Goal: Task Accomplishment & Management: Manage account settings

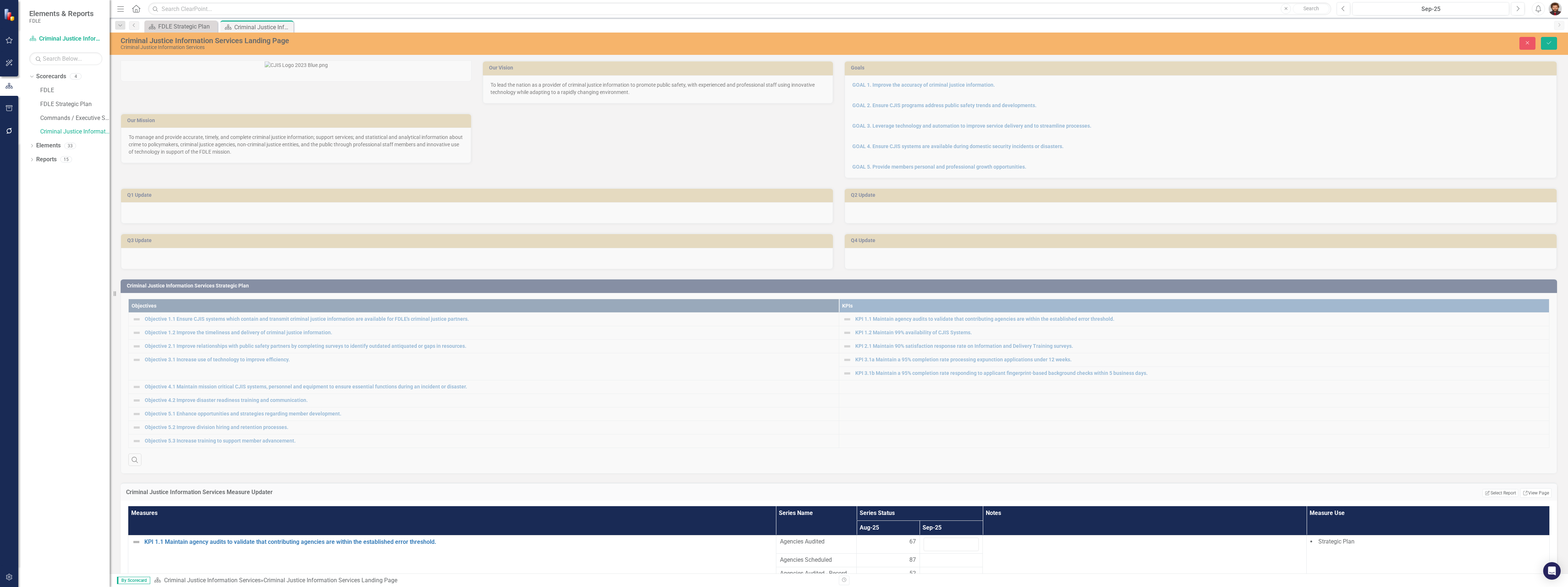
scroll to position [594, 0]
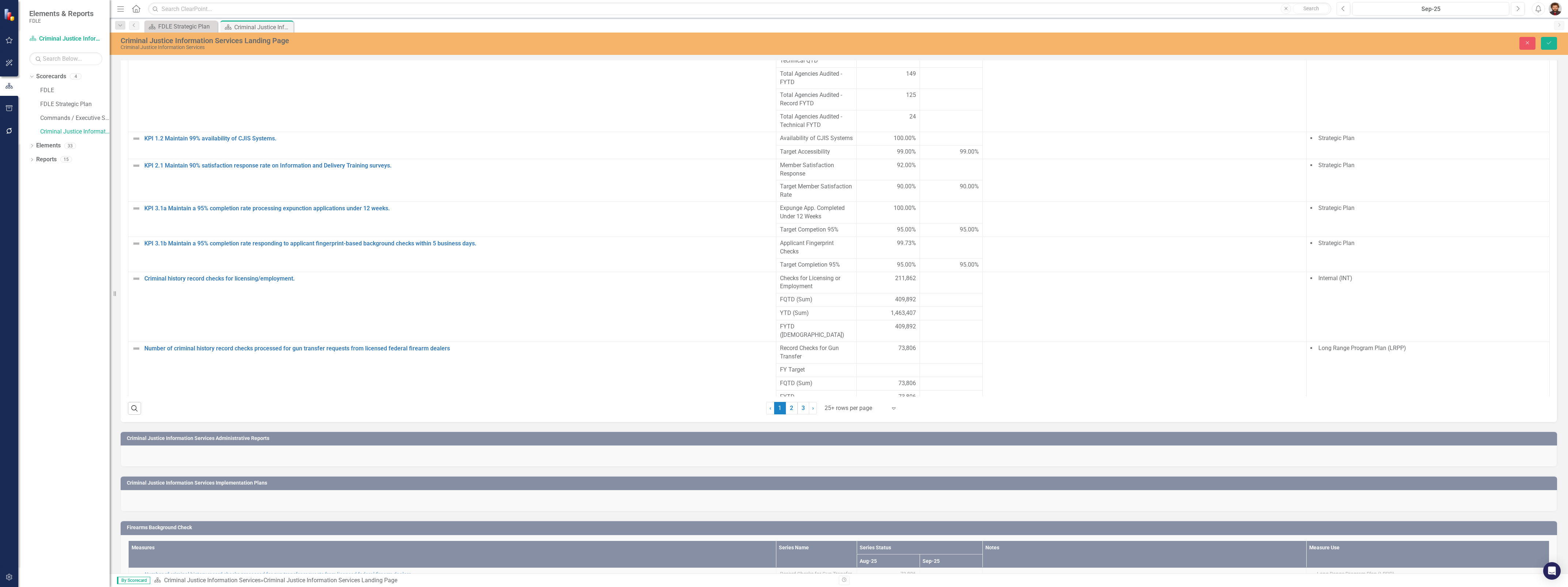
click at [84, 390] on div "Dropdown Scorecards 4 FDLE FDLE Strategic Plan Commands / Executive Support Bra…" at bounding box center [64, 328] width 91 height 516
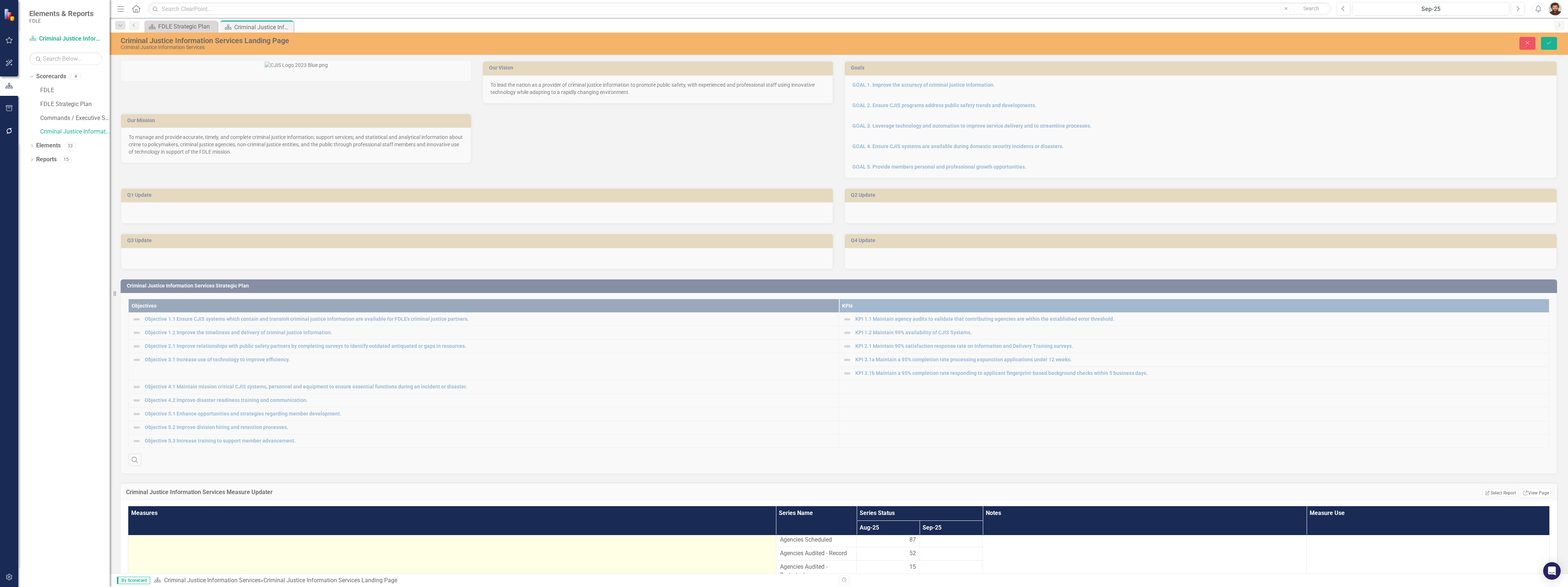
scroll to position [320, 0]
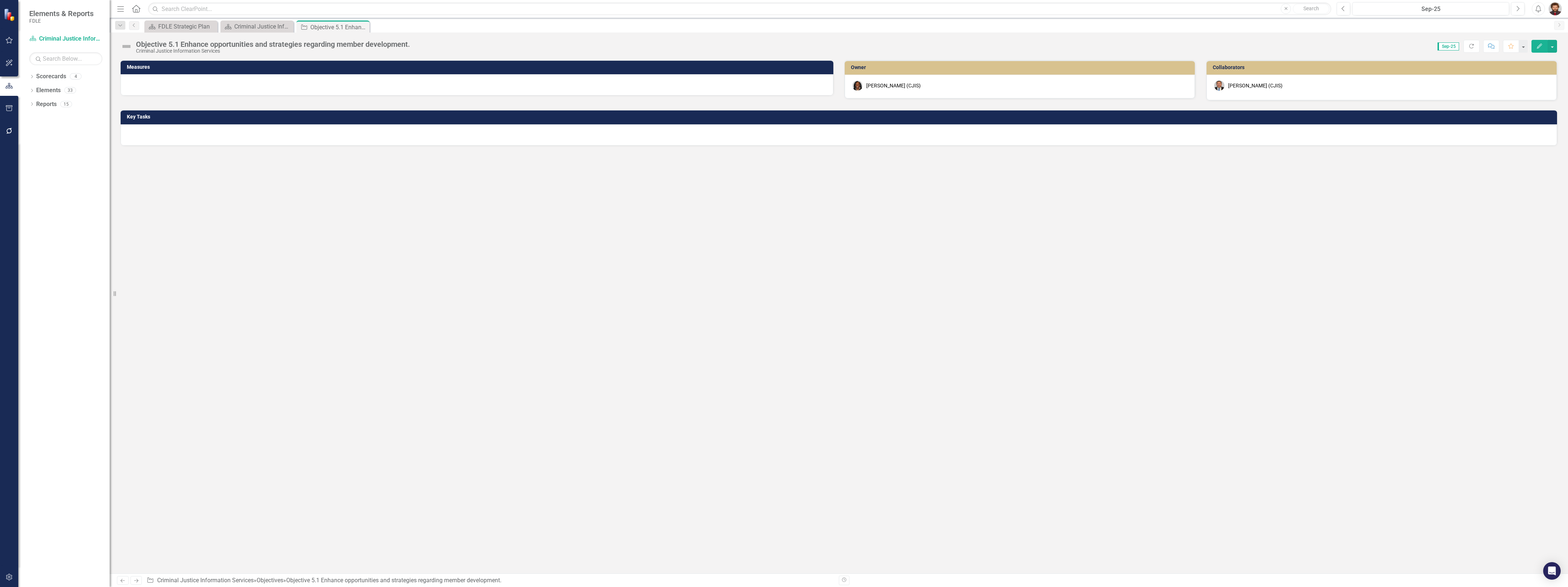
click at [209, 130] on div at bounding box center [839, 135] width 1437 height 21
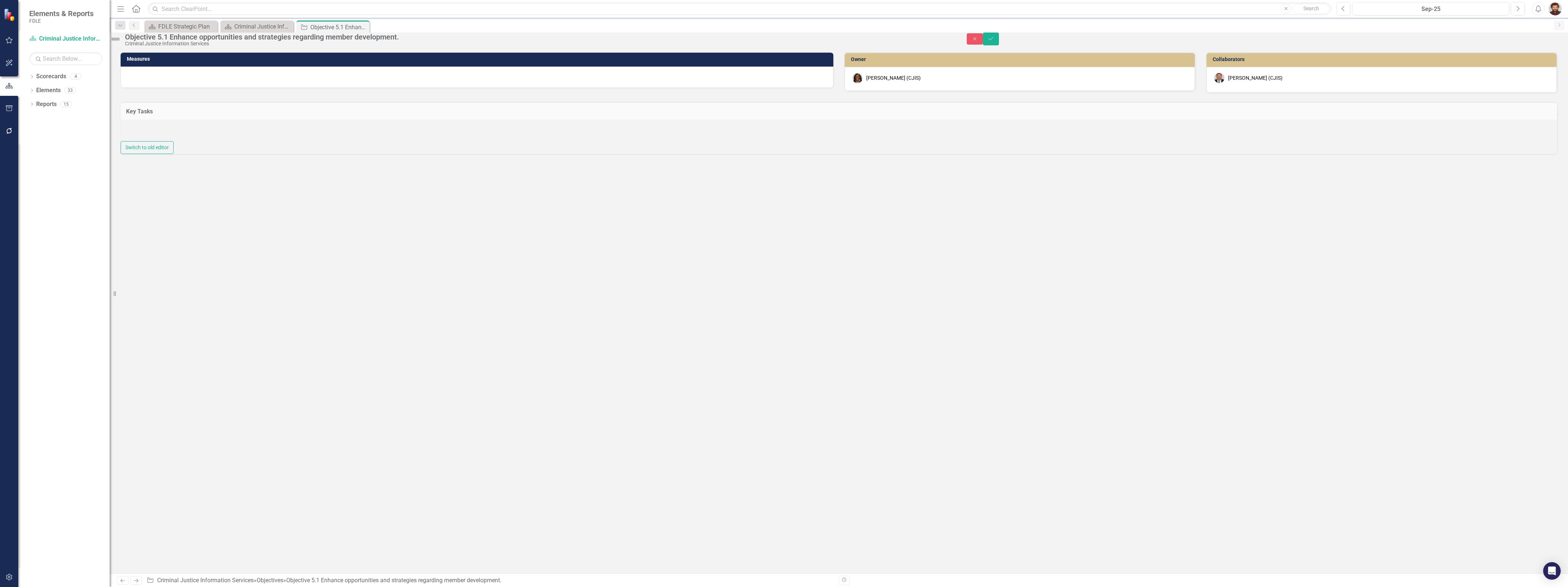
click at [205, 141] on div at bounding box center [839, 130] width 1437 height 22
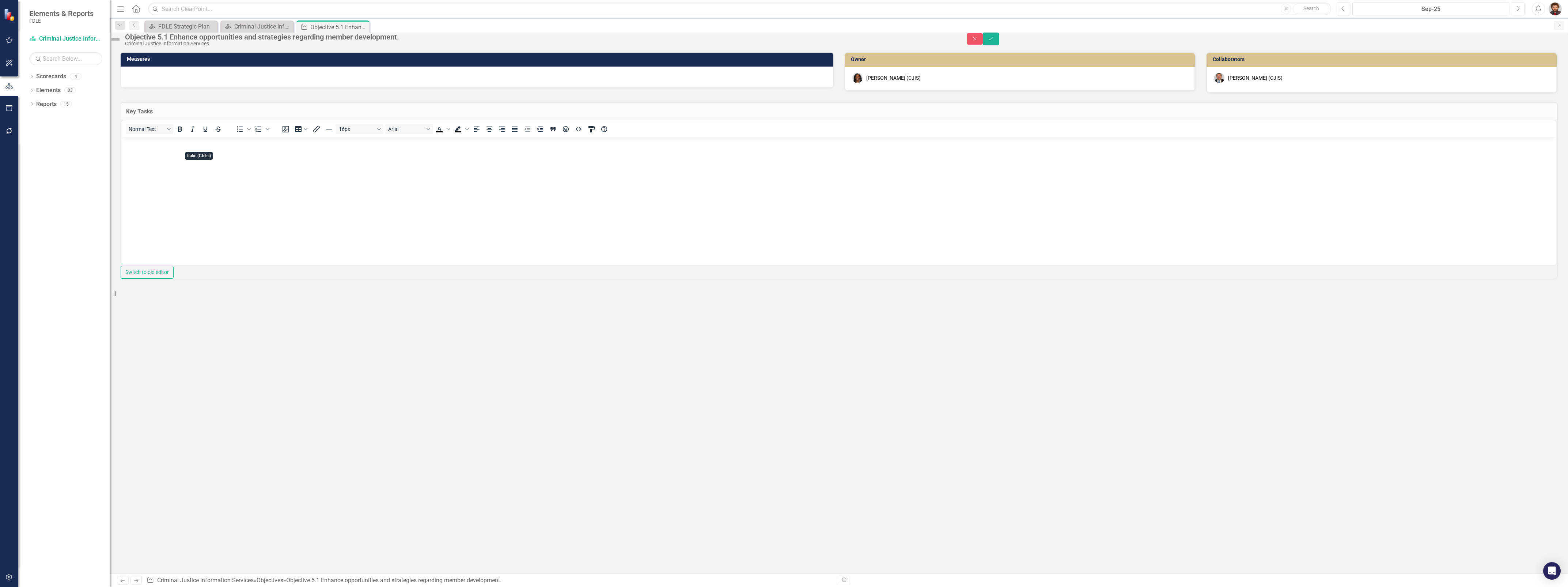
click at [187, 173] on body "Rich Text Area. Press ALT-0 for help." at bounding box center [839, 192] width 1435 height 110
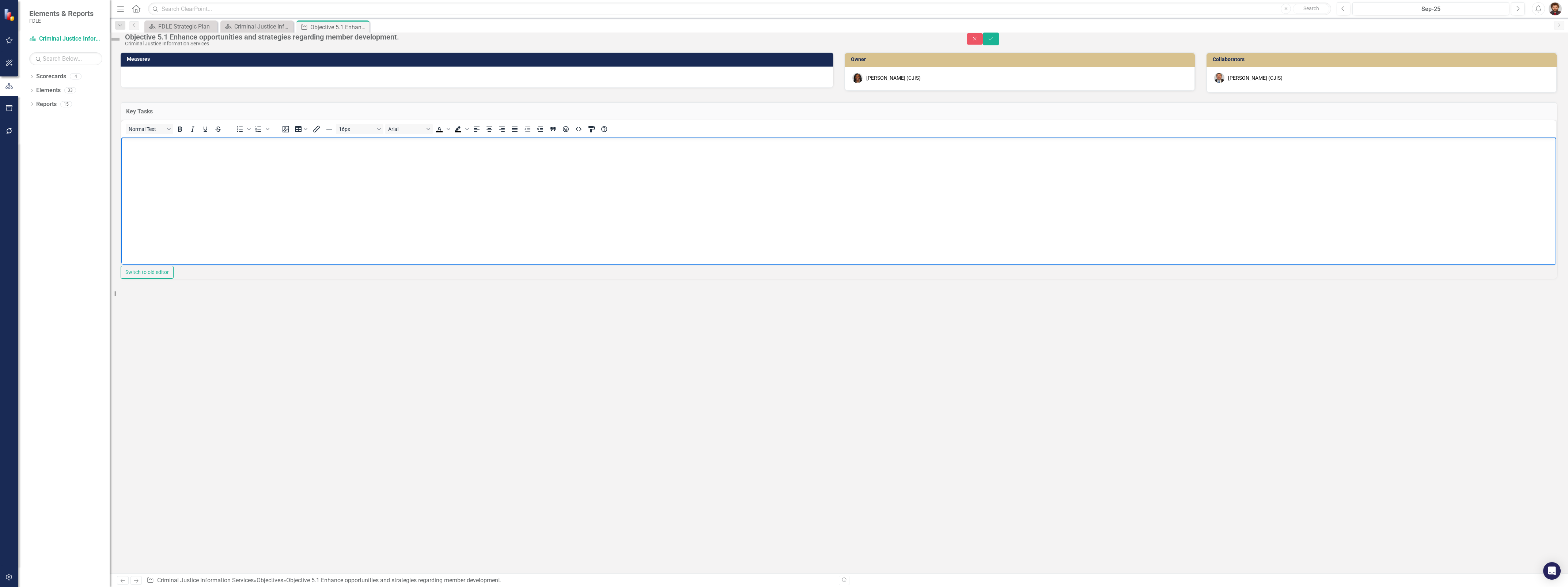
paste body "Rich Text Area. Press ALT-0 for help."
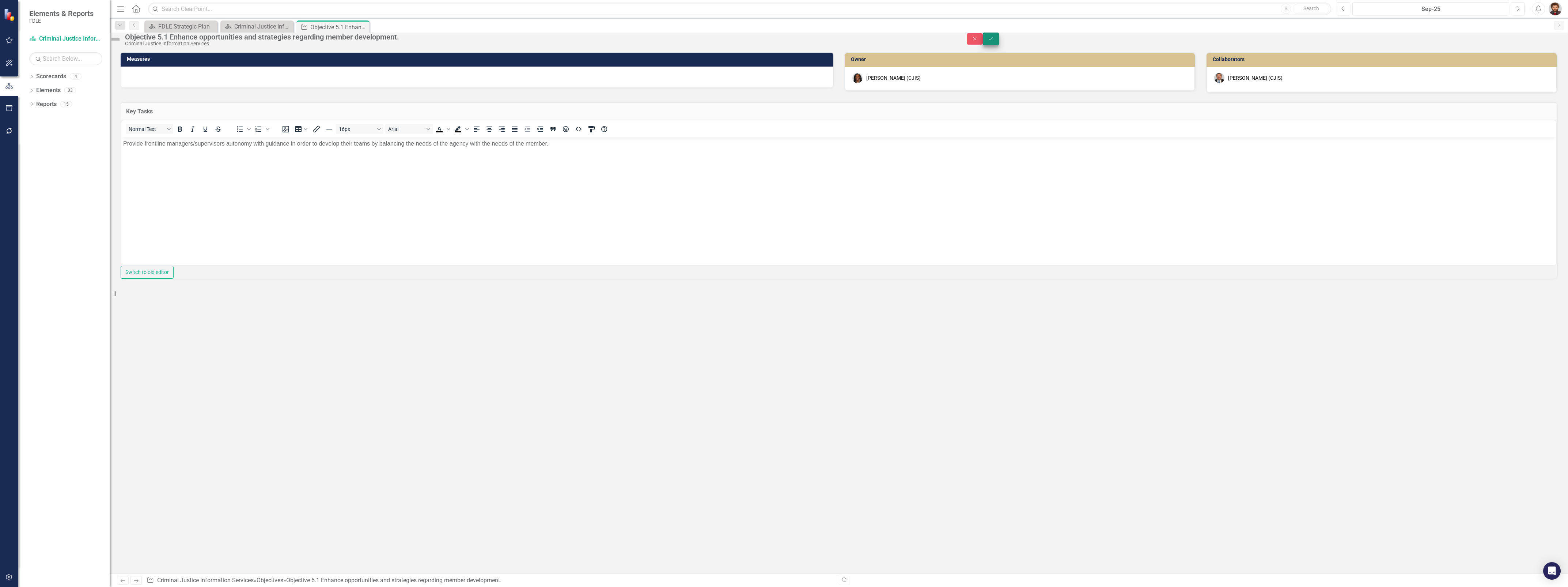
click at [999, 42] on button "Save" at bounding box center [990, 39] width 16 height 13
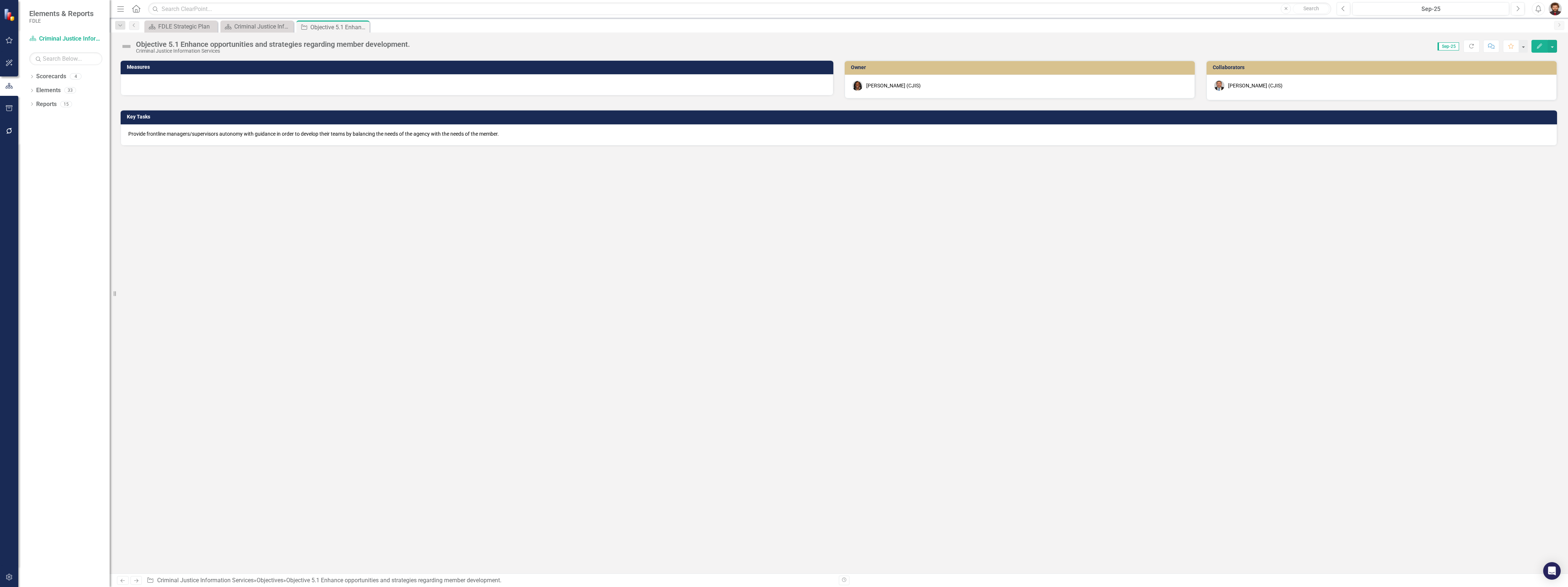
drag, startPoint x: 586, startPoint y: 222, endPoint x: 585, endPoint y: 211, distance: 11.0
click at [586, 222] on div "Measures Owner Lucy Saunders (CJIS) Collaborators Chuck Murphy (CJIS) Key Tasks…" at bounding box center [839, 317] width 1458 height 514
click at [186, 136] on div at bounding box center [839, 135] width 1437 height 21
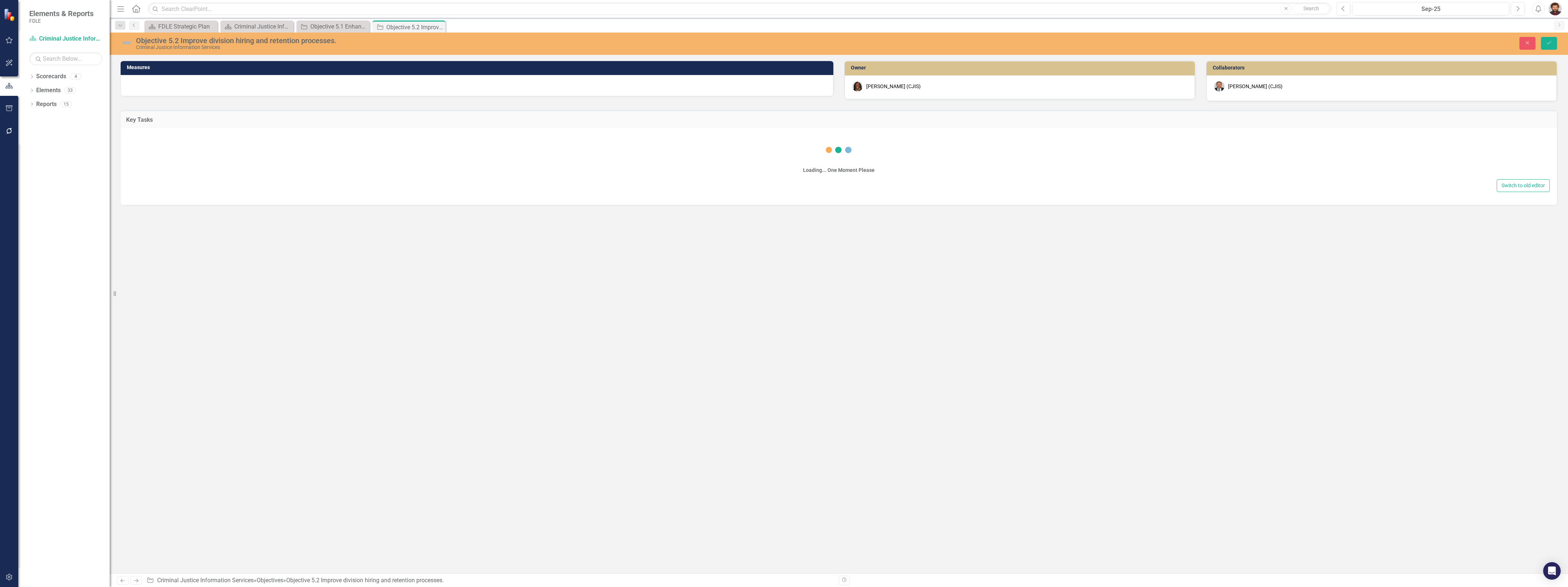
click at [191, 152] on div "Loading... One Moment Please" at bounding box center [839, 155] width 1422 height 44
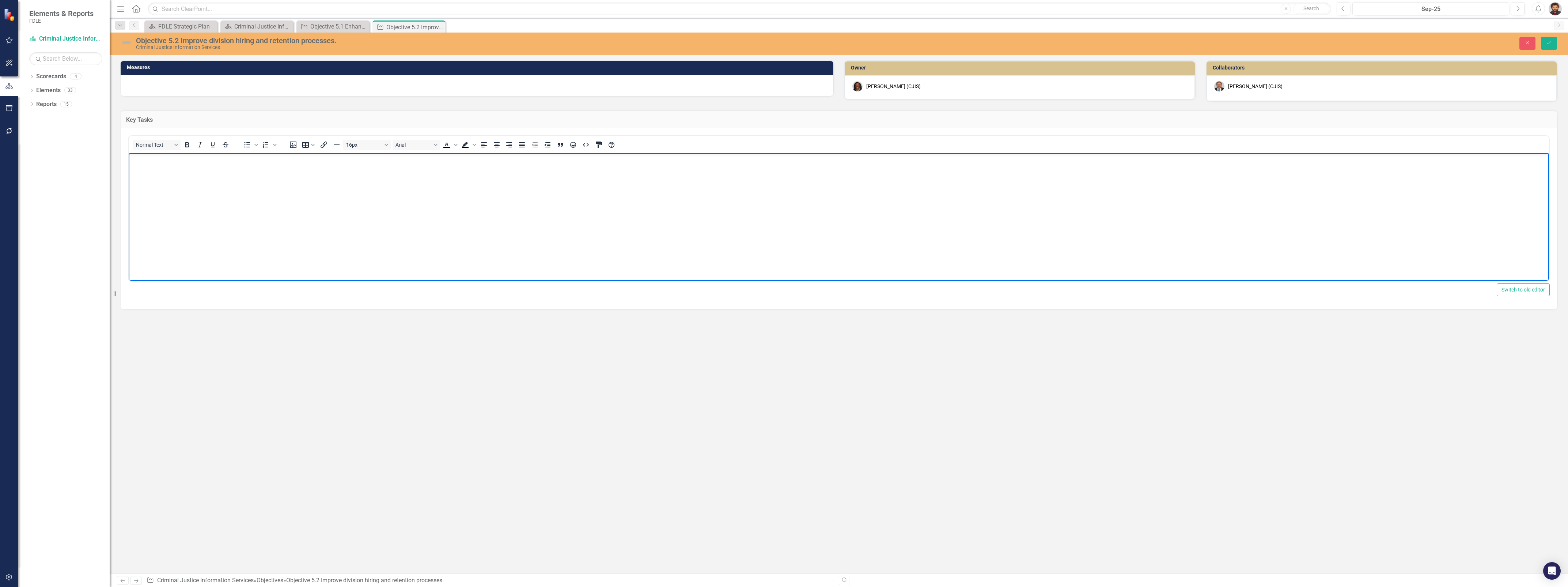
click at [241, 192] on body "Rich Text Area. Press ALT-0 for help." at bounding box center [839, 208] width 1421 height 110
click at [264, 144] on icon "Numbered list" at bounding box center [265, 145] width 9 height 9
click at [161, 160] on p "· Develop relevant interview questions to properly identify needed skill sets f…" at bounding box center [847, 159] width 1402 height 9
click at [160, 175] on p "· Division Key Task 5.2b: Provide accurate and honest feedback during the proba…" at bounding box center [847, 174] width 1402 height 9
click at [157, 174] on p "· Division Key Task 5.2b: Provide accurate and honest feedback during the proba…" at bounding box center [847, 174] width 1402 height 9
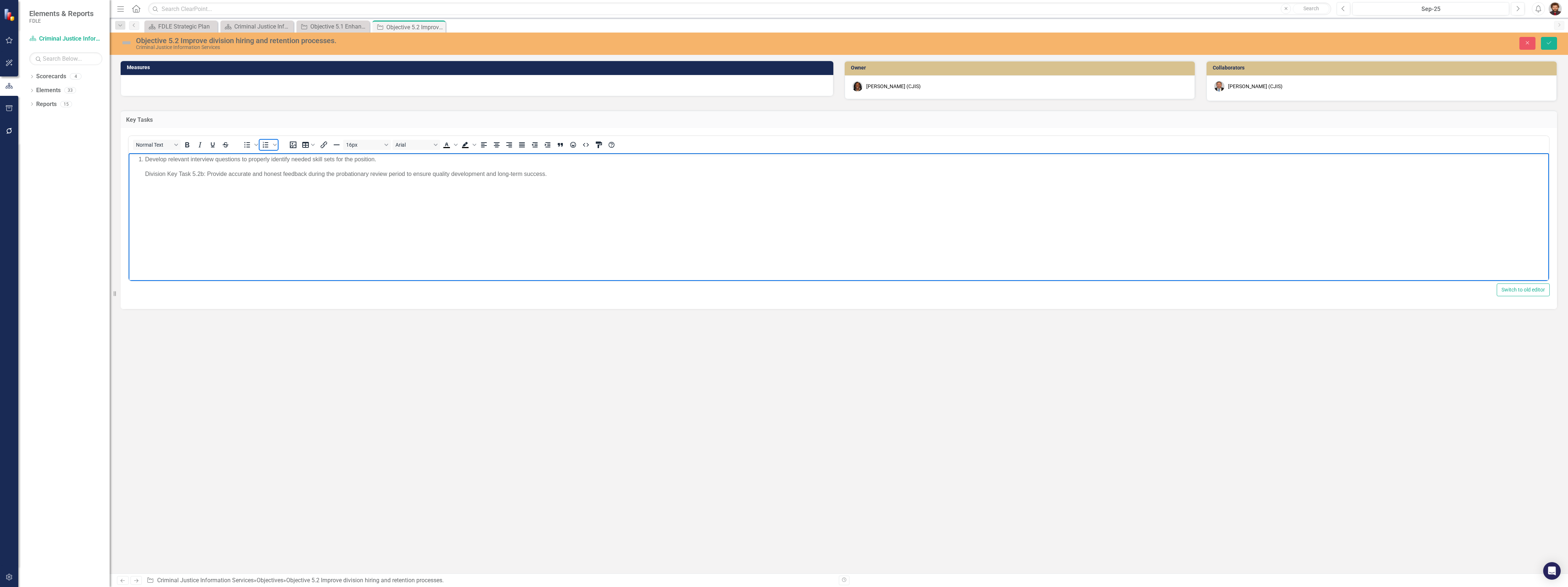
click at [264, 145] on icon "Numbered list" at bounding box center [265, 145] width 6 height 6
click at [263, 144] on icon "Numbered list" at bounding box center [265, 145] width 6 height 6
click at [143, 161] on p "Develop relevant interview questions to properly identify needed skill sets for…" at bounding box center [839, 159] width 1417 height 9
click at [262, 143] on icon "Numbered list" at bounding box center [265, 145] width 9 height 9
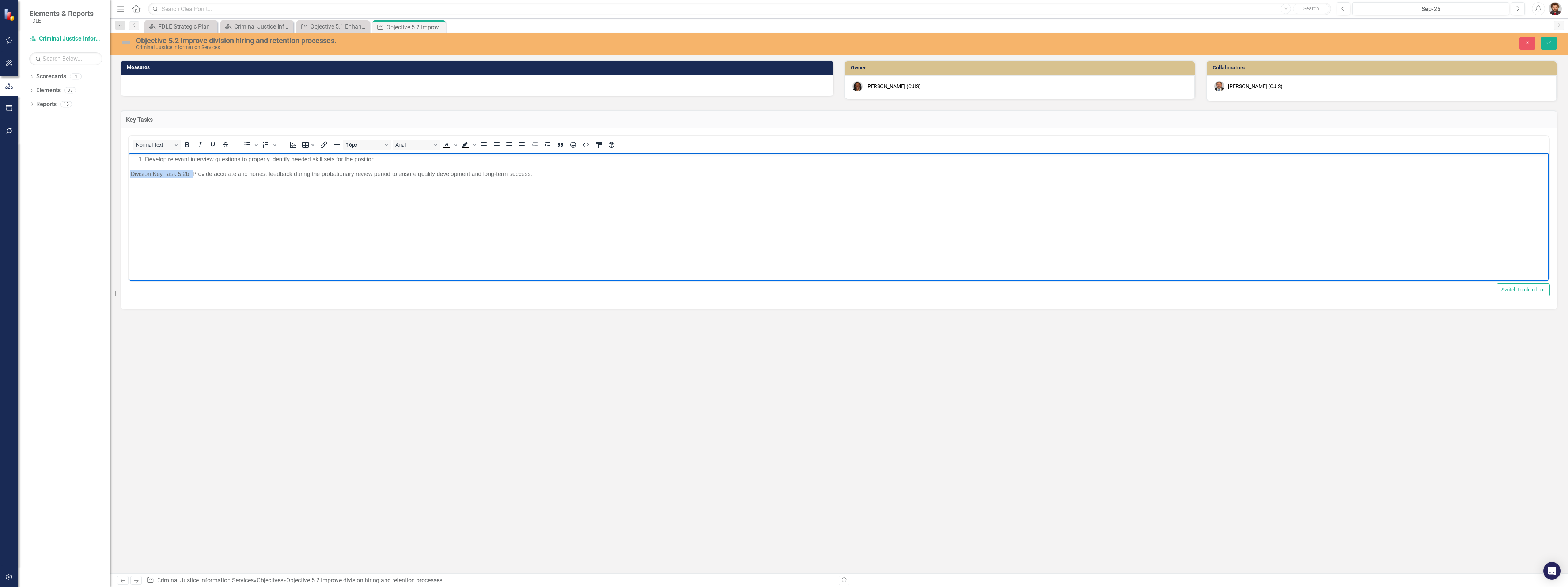
drag, startPoint x: 191, startPoint y: 173, endPoint x: 171, endPoint y: 330, distance: 158.3
click at [129, 177] on html "Develop relevant interview questions to properly identify needed skill sets for…" at bounding box center [839, 208] width 1421 height 110
click at [533, 167] on li "Provide accurate and honest feedback during the probationary review period to e…" at bounding box center [847, 168] width 1402 height 9
click at [1550, 42] on icon "Save" at bounding box center [1548, 43] width 6 height 5
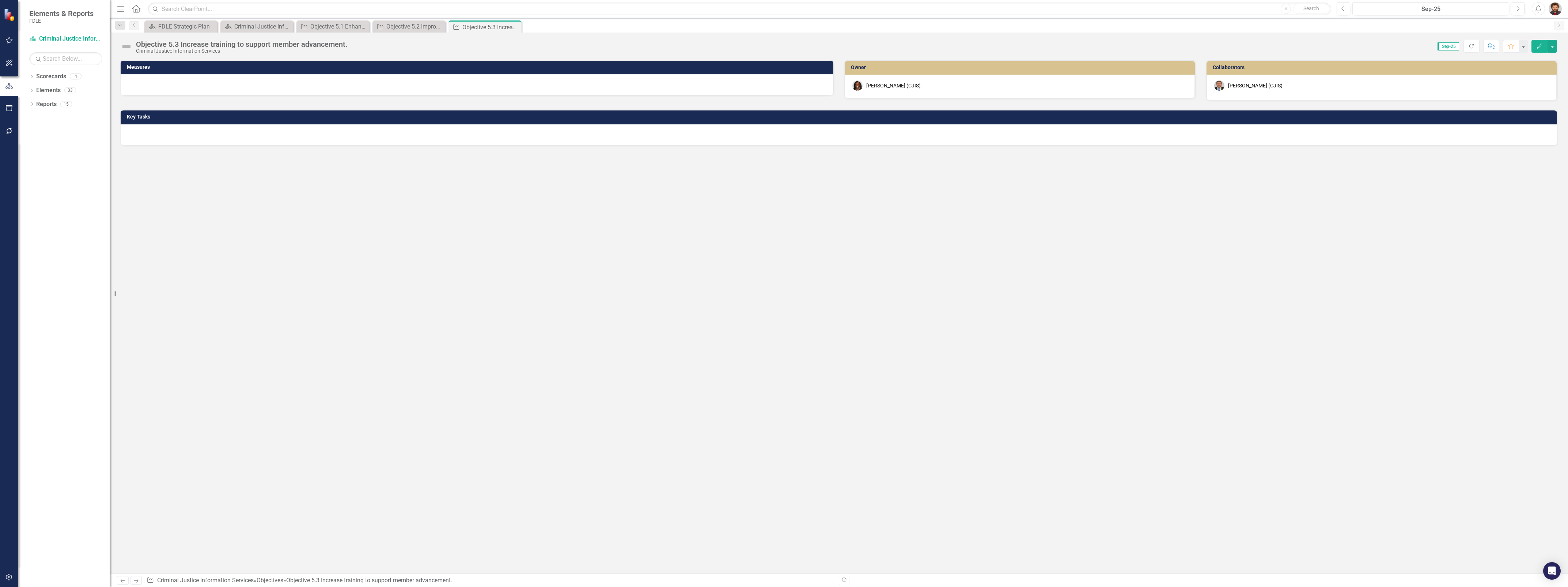
click at [256, 136] on div at bounding box center [839, 135] width 1437 height 21
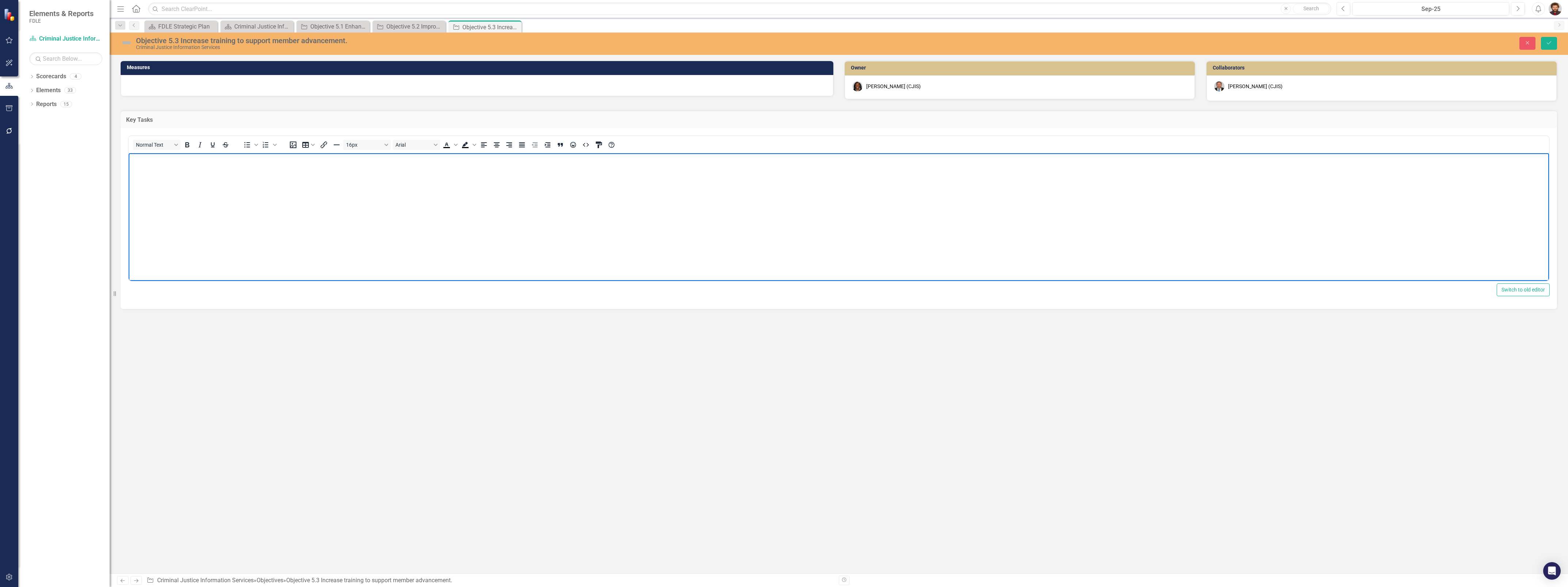
click at [285, 182] on body "Rich Text Area. Press ALT-0 for help." at bounding box center [839, 208] width 1421 height 110
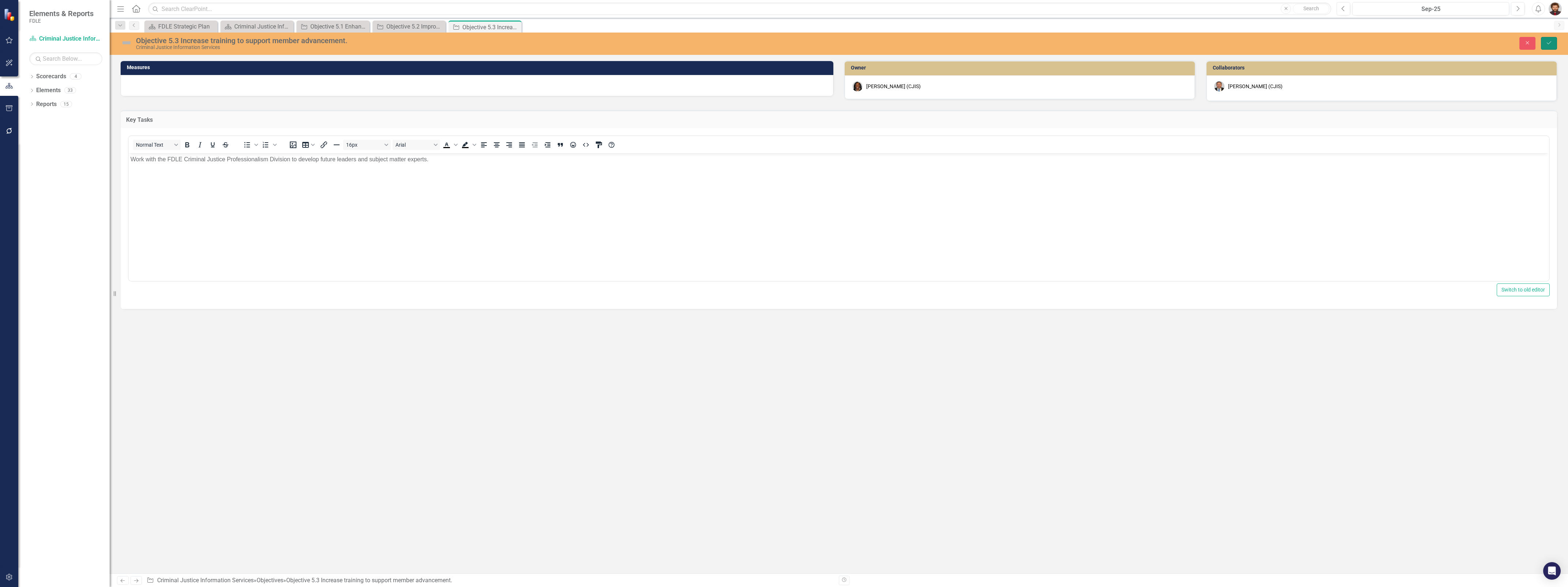
click at [1548, 44] on icon "submit" at bounding box center [1549, 43] width 4 height 3
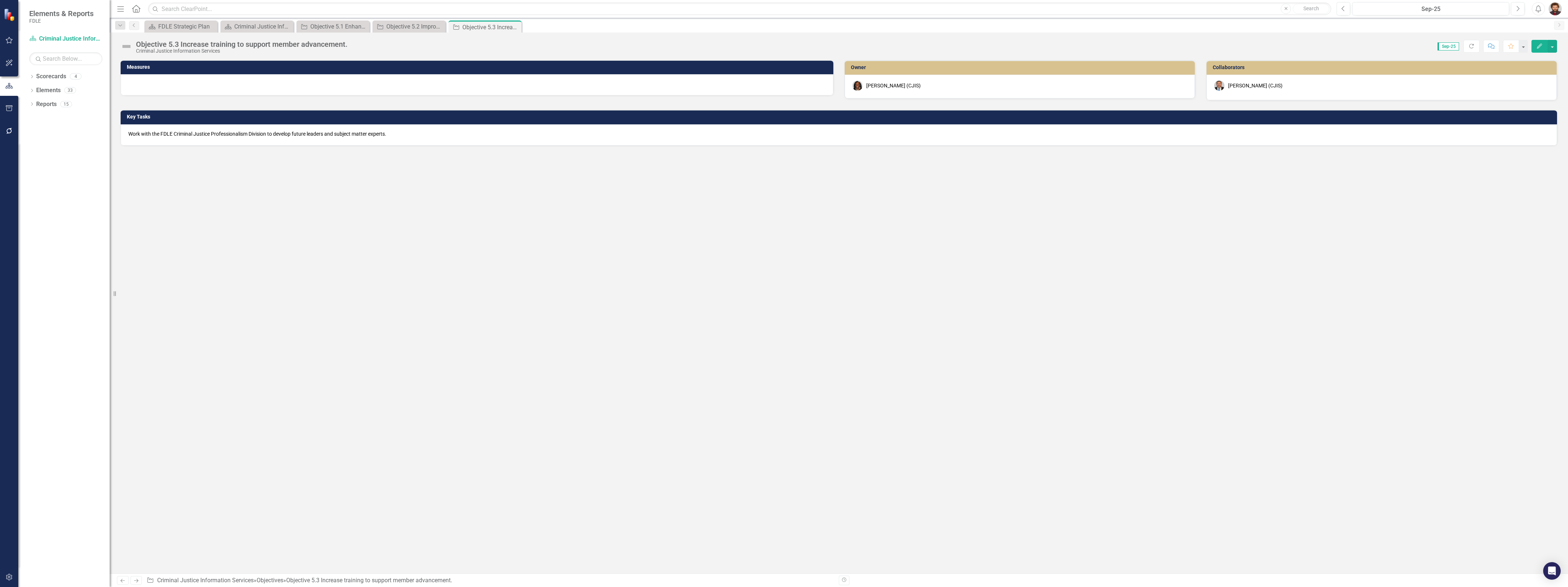
click at [424, 418] on div "Measures Owner [PERSON_NAME] (CJIS) Collaborators [PERSON_NAME] (CJIS) Key Task…" at bounding box center [839, 317] width 1458 height 514
